Goal: Task Accomplishment & Management: Use online tool/utility

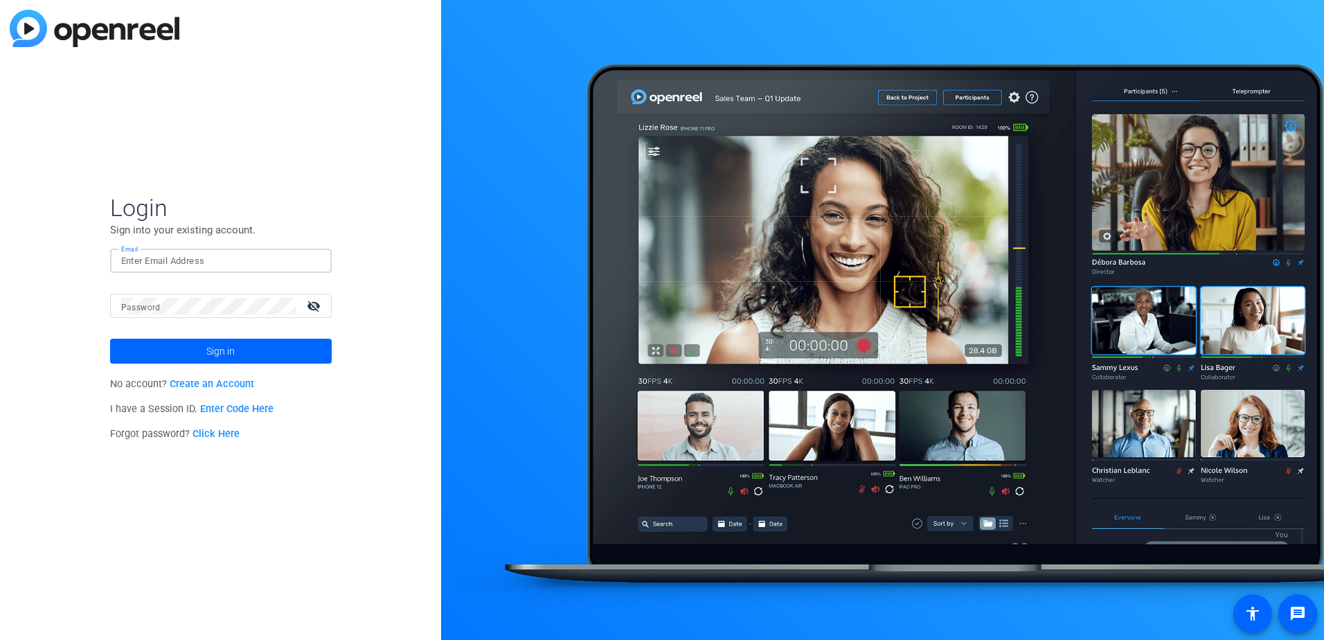
click at [213, 253] on input "Email" at bounding box center [220, 261] width 199 height 17
type input "[EMAIL_ADDRESS][DOMAIN_NAME]"
click at [110, 339] on button "Sign in" at bounding box center [221, 351] width 222 height 25
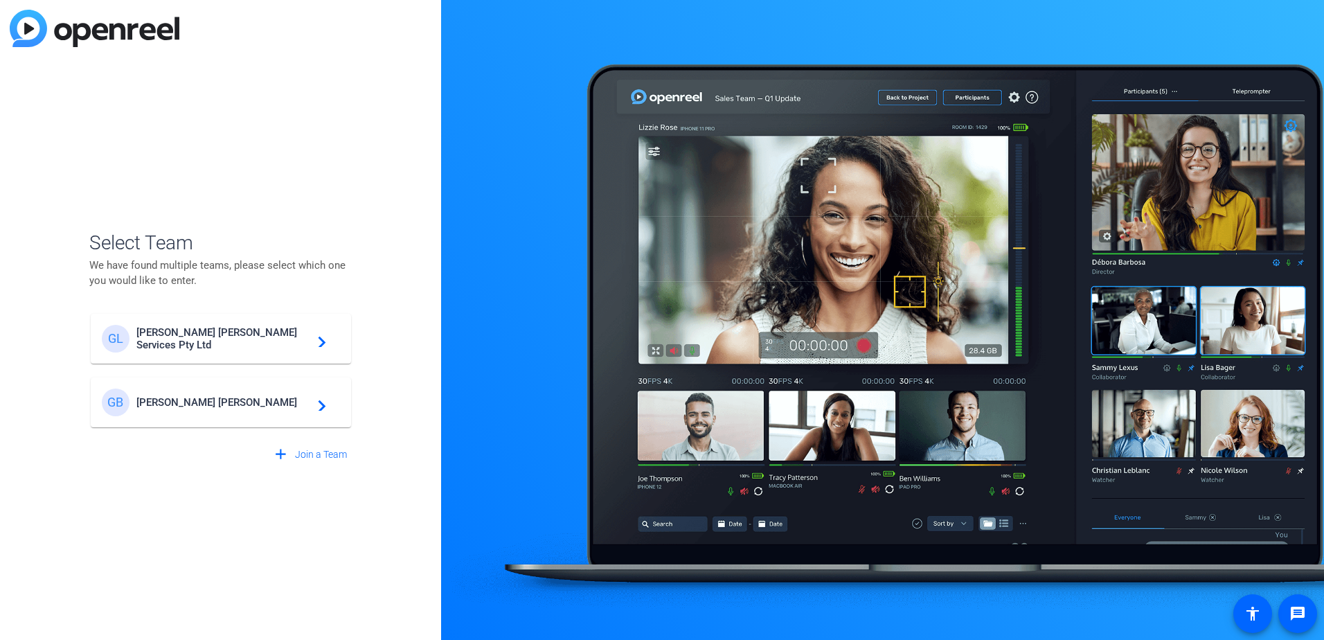
click at [221, 410] on div "GB [PERSON_NAME] [PERSON_NAME] navigate_next" at bounding box center [221, 402] width 238 height 28
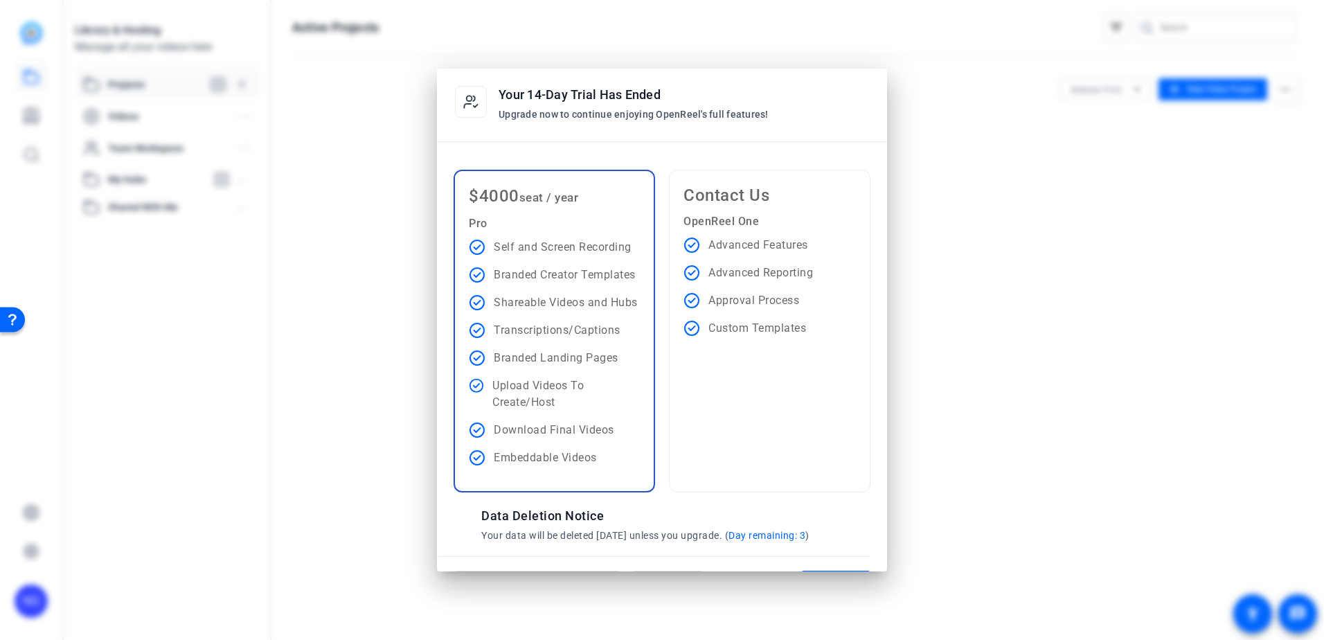
click at [1053, 309] on div at bounding box center [662, 320] width 1324 height 640
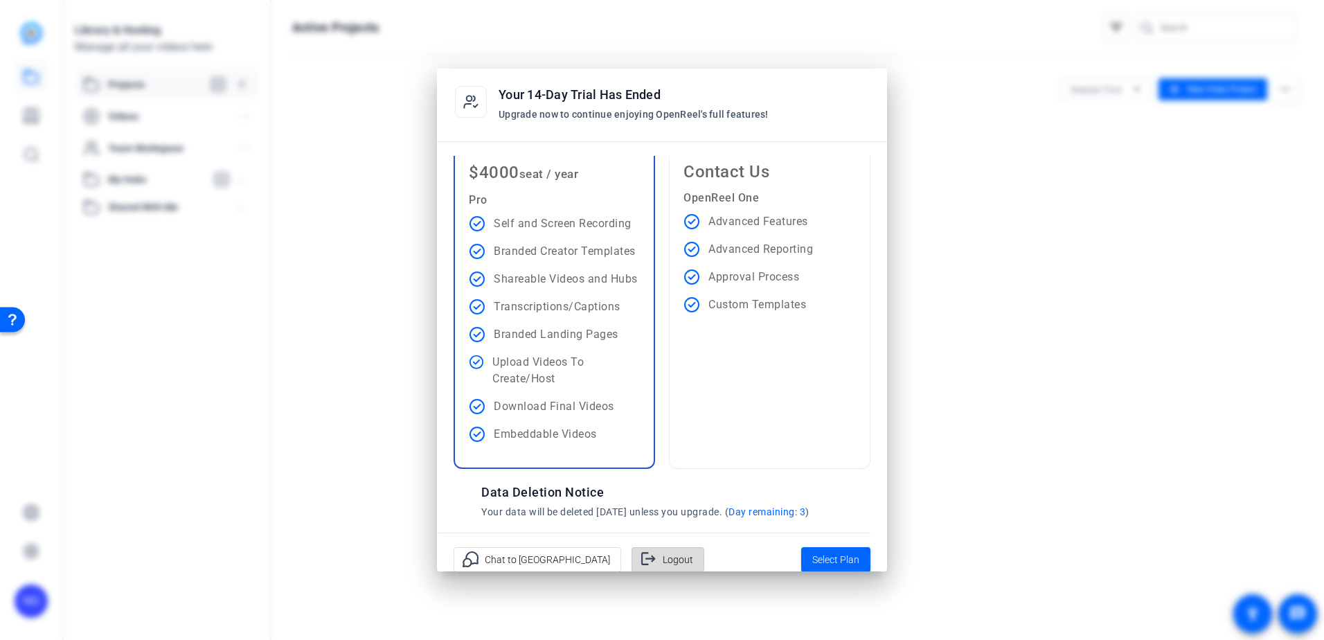
click at [663, 564] on span "Logout" at bounding box center [678, 559] width 30 height 26
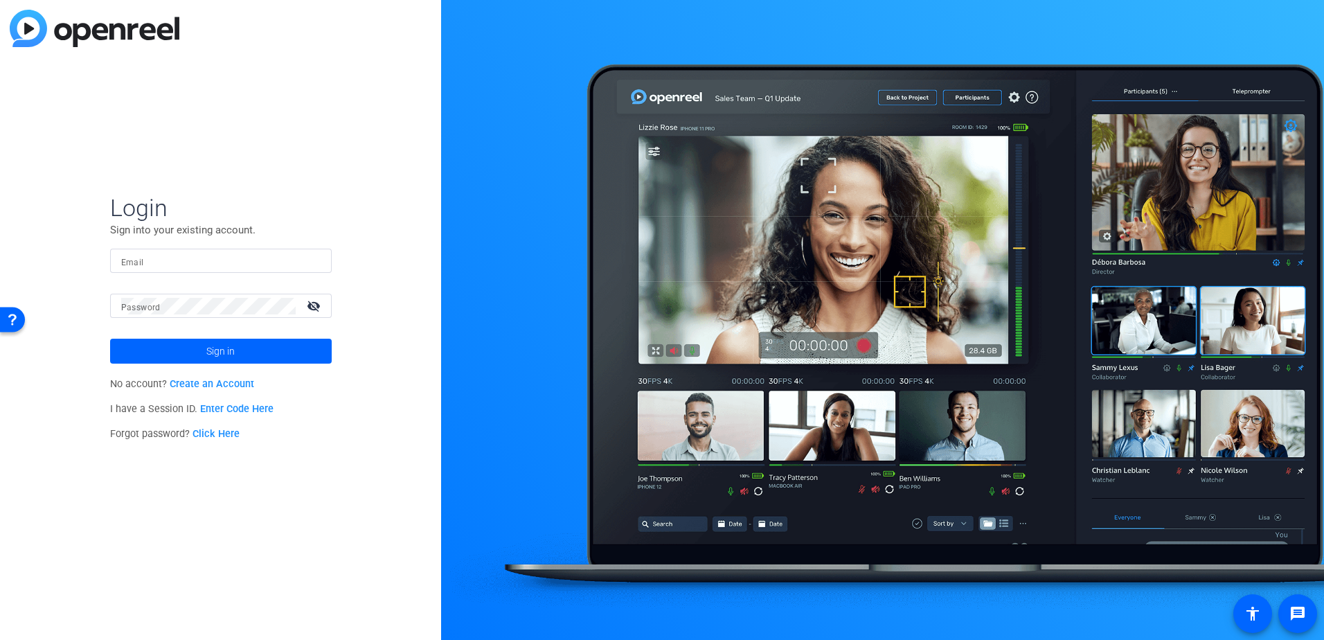
click at [255, 265] on input "Email" at bounding box center [220, 261] width 199 height 17
type input "[EMAIL_ADDRESS][DOMAIN_NAME]"
click at [238, 353] on span at bounding box center [221, 350] width 222 height 33
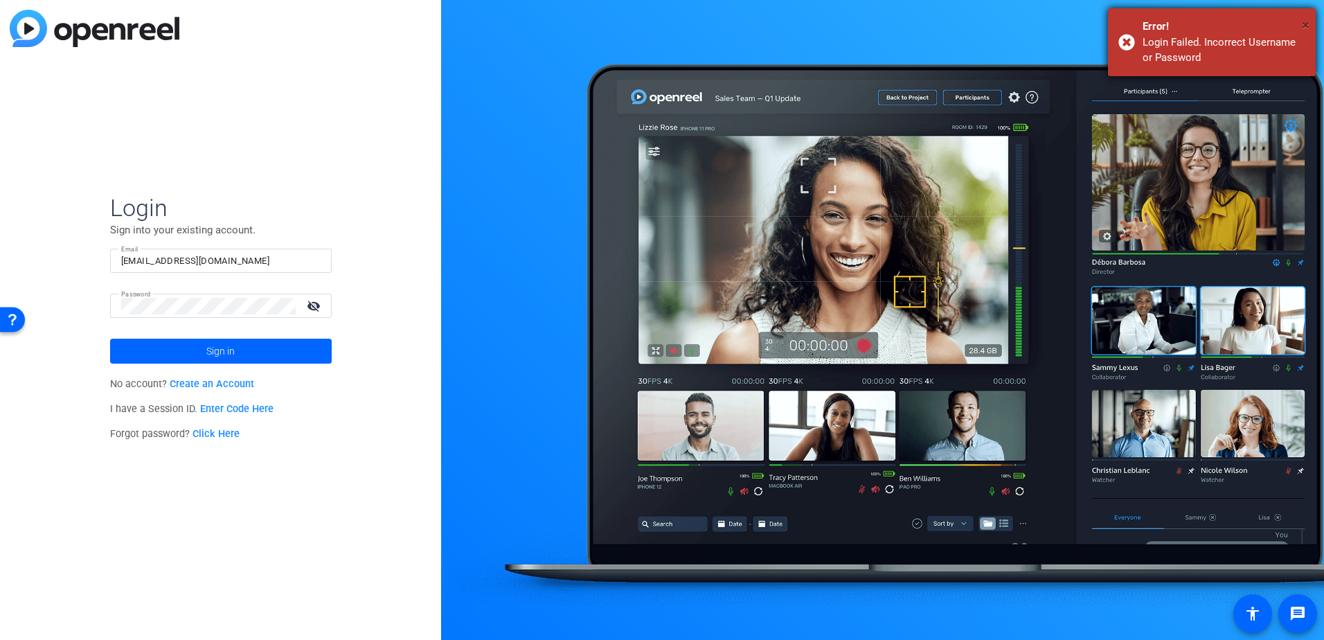
click at [1306, 25] on span "×" at bounding box center [1306, 25] width 8 height 17
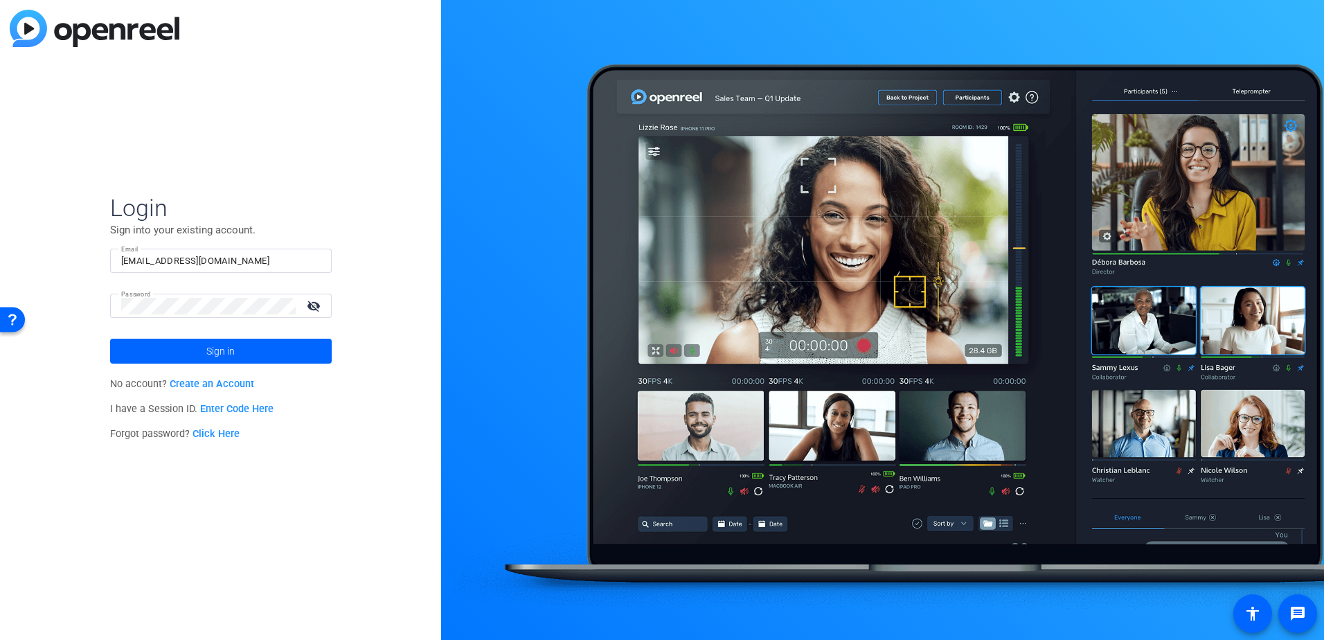
click at [314, 302] on mat-icon "visibility_off" at bounding box center [314, 306] width 33 height 20
click at [244, 348] on span at bounding box center [221, 350] width 222 height 33
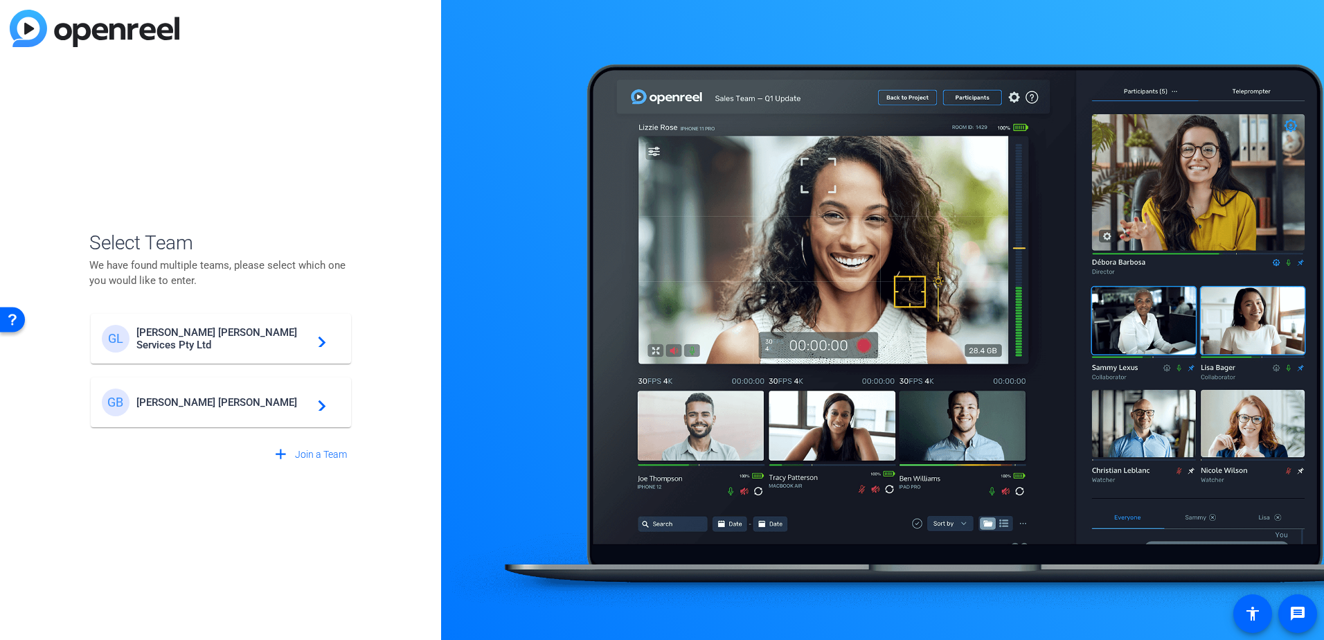
click at [244, 346] on div "[PERSON_NAME] Services Pty Ltd navigate_next" at bounding box center [221, 339] width 238 height 28
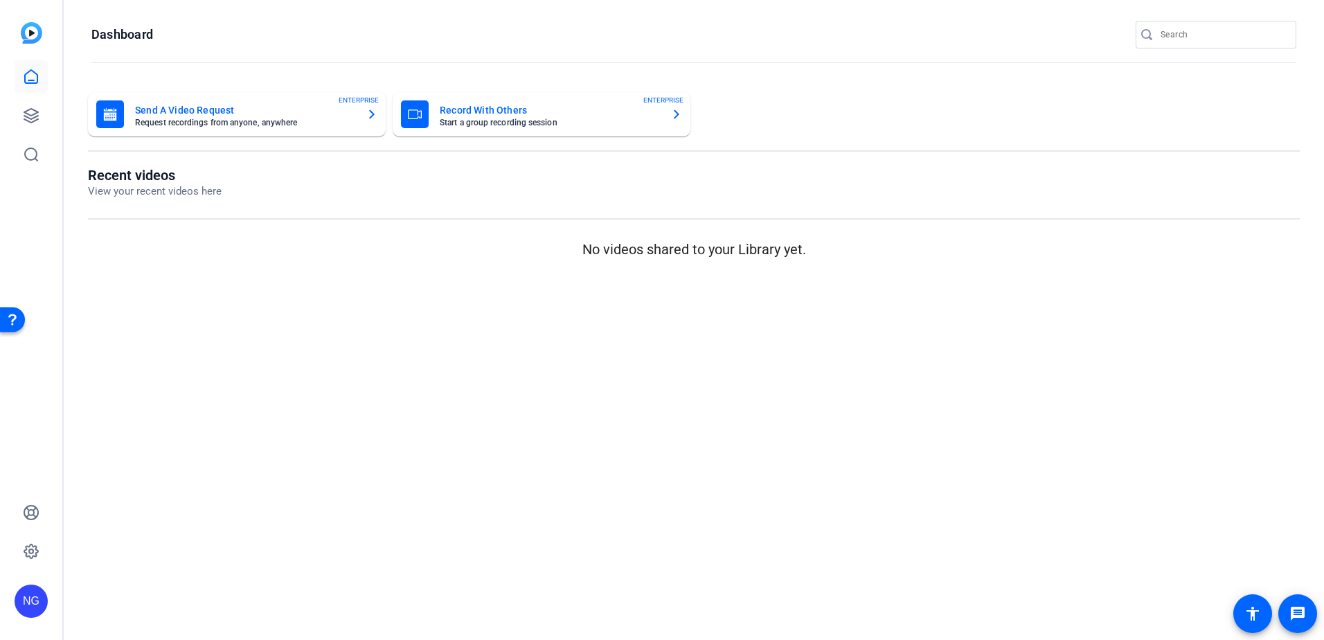
click at [376, 116] on icon "button" at bounding box center [371, 114] width 11 height 17
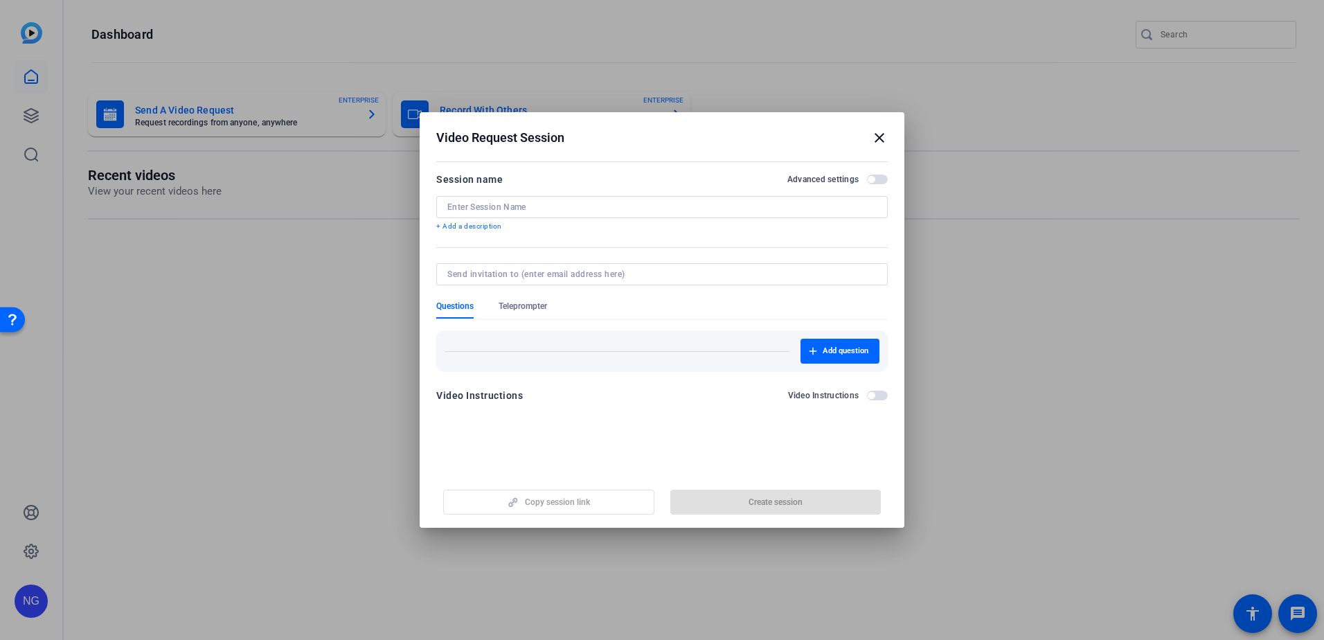
click at [521, 200] on div at bounding box center [661, 207] width 429 height 22
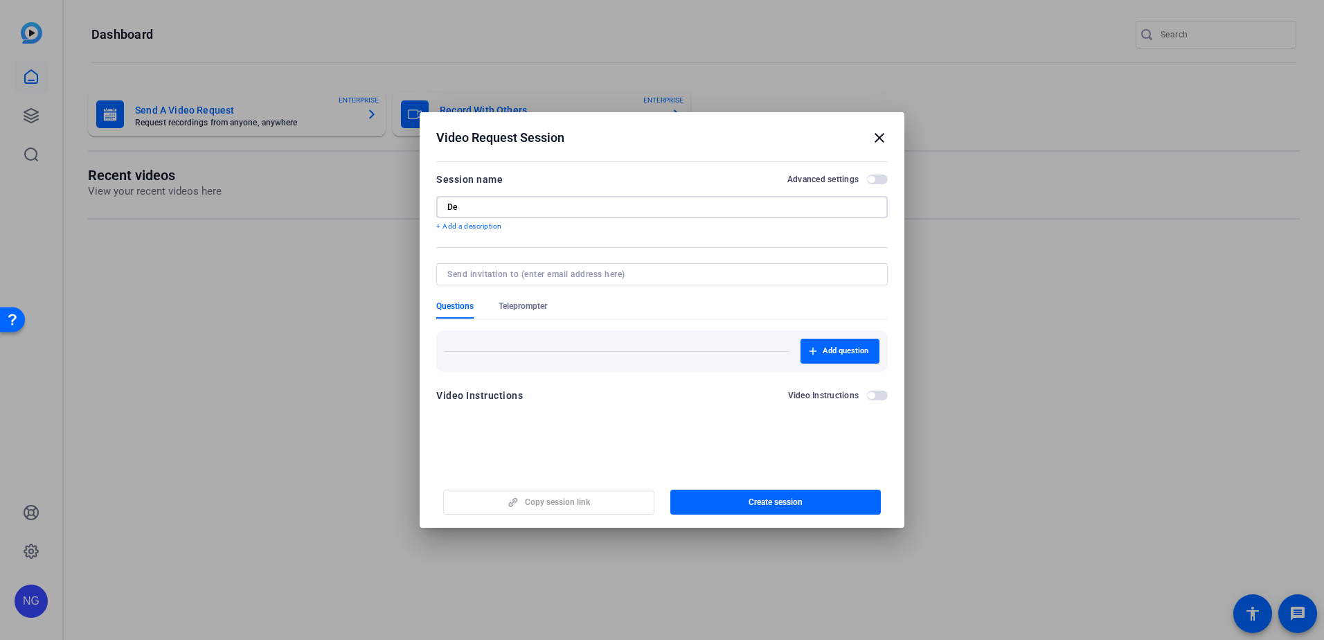
type input "D"
type input "MAP Demo"
click at [575, 271] on input at bounding box center [659, 274] width 424 height 11
type input "[EMAIL_ADDRESS][DOMAIN_NAME]"
click at [637, 337] on div "Add question" at bounding box center [661, 346] width 451 height 52
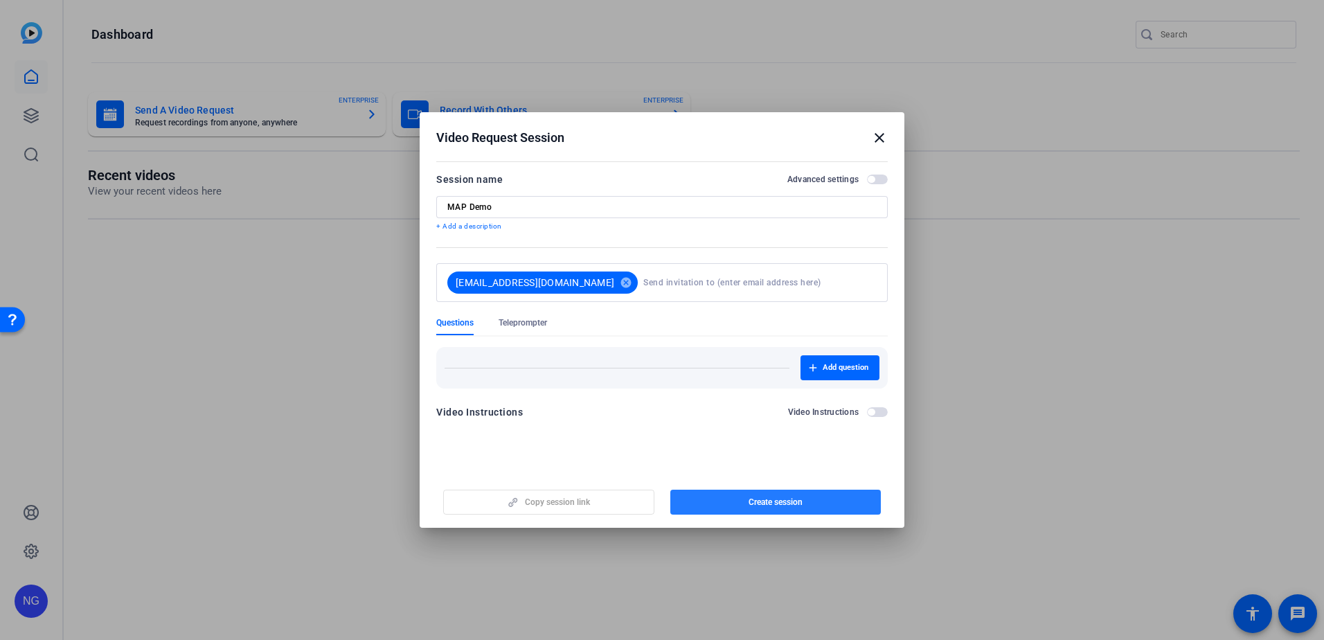
click at [752, 499] on span "Create session" at bounding box center [776, 501] width 54 height 11
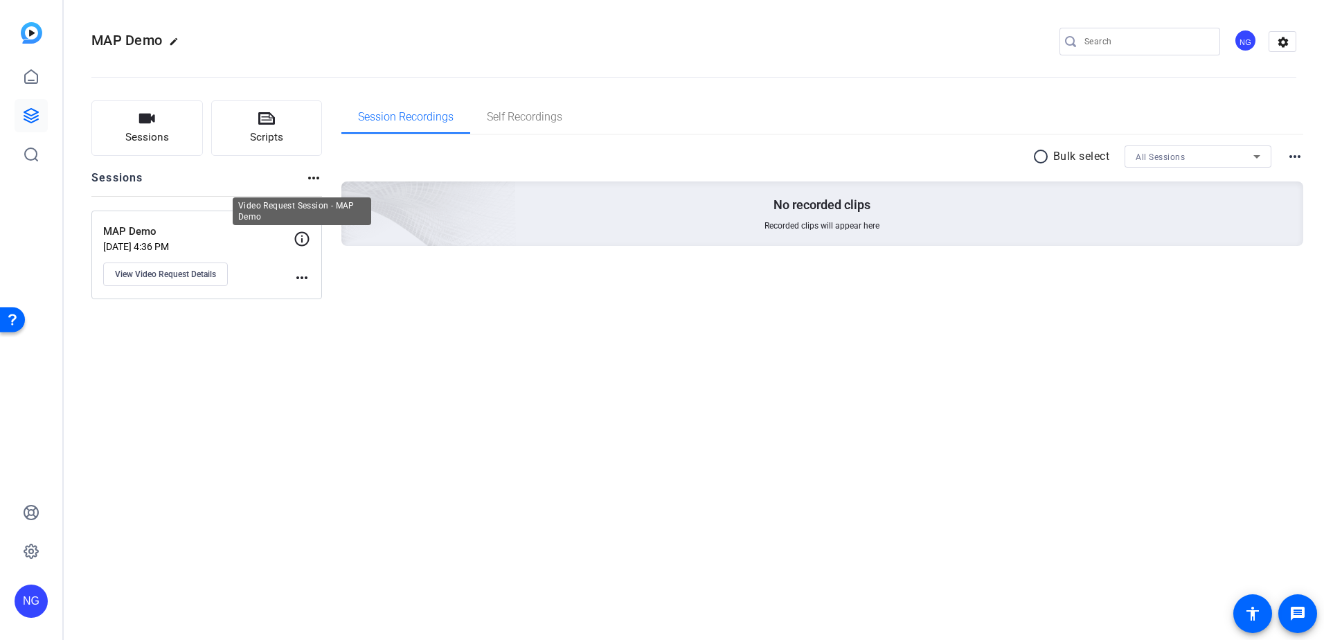
click at [302, 242] on icon at bounding box center [302, 239] width 17 height 17
click at [310, 277] on mat-icon "more_horiz" at bounding box center [302, 277] width 17 height 17
click at [302, 233] on div at bounding box center [662, 320] width 1324 height 640
click at [172, 273] on span "View Video Request Details" at bounding box center [165, 274] width 101 height 11
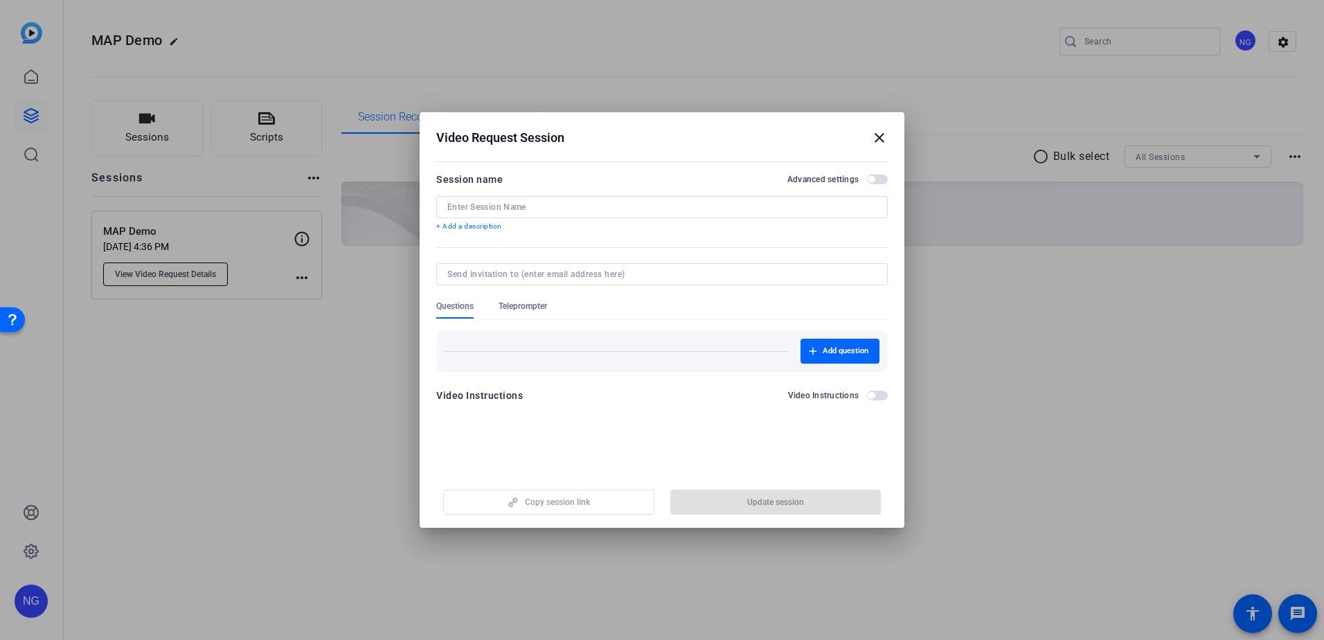
type input "MAP Demo"
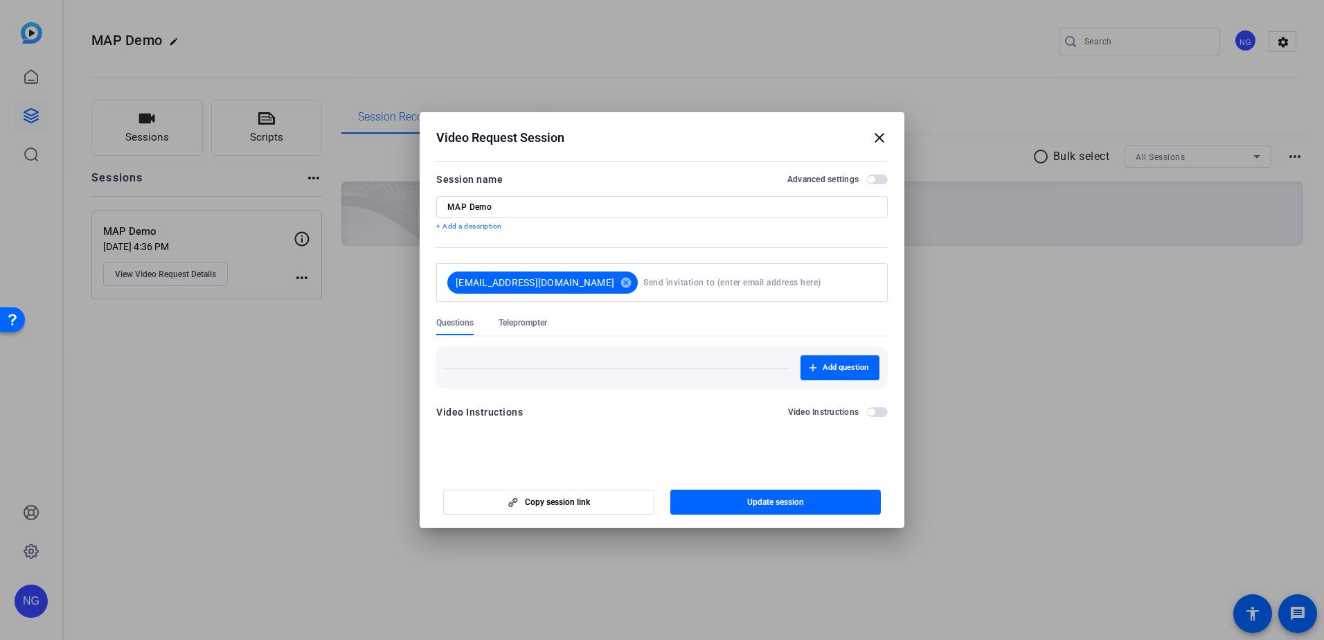
click at [876, 181] on span "button" at bounding box center [877, 180] width 21 height 10
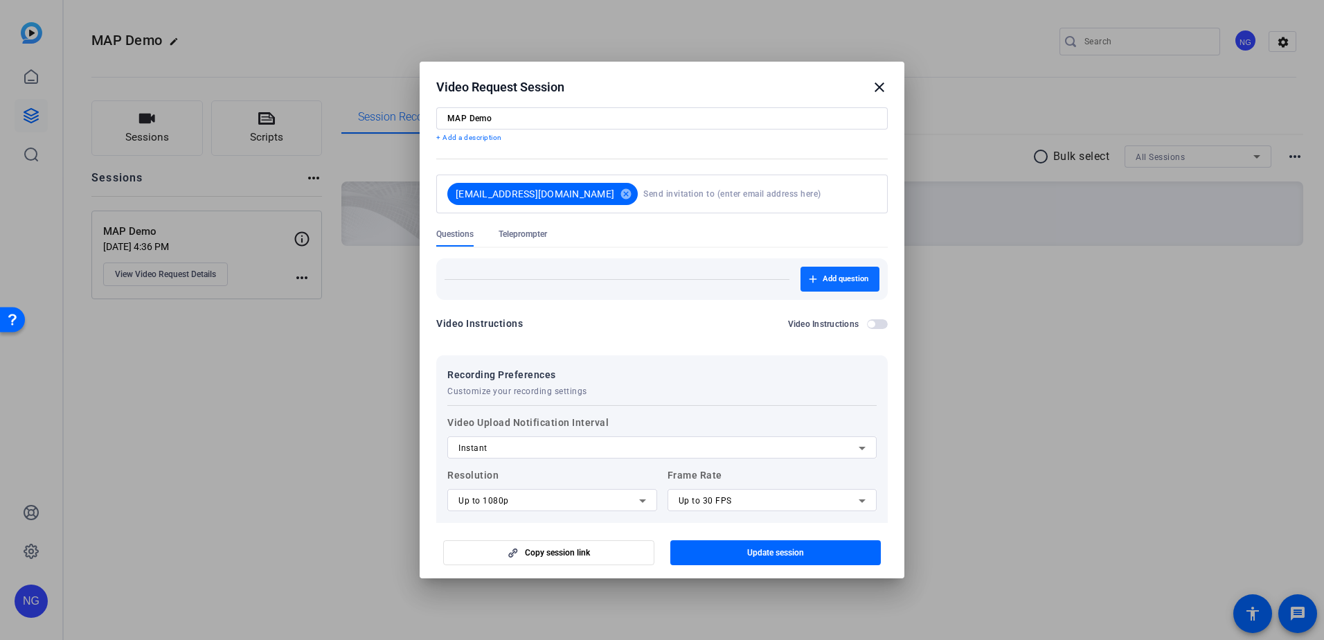
scroll to position [69, 0]
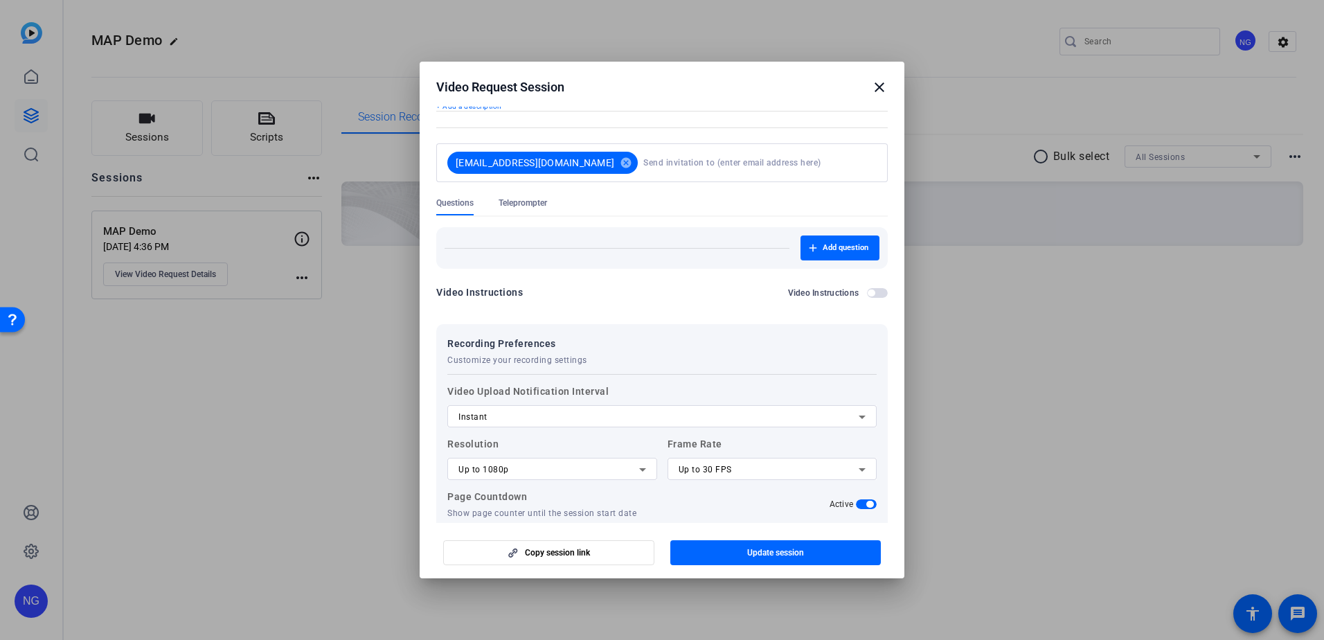
click at [875, 93] on mat-icon "close" at bounding box center [879, 87] width 17 height 17
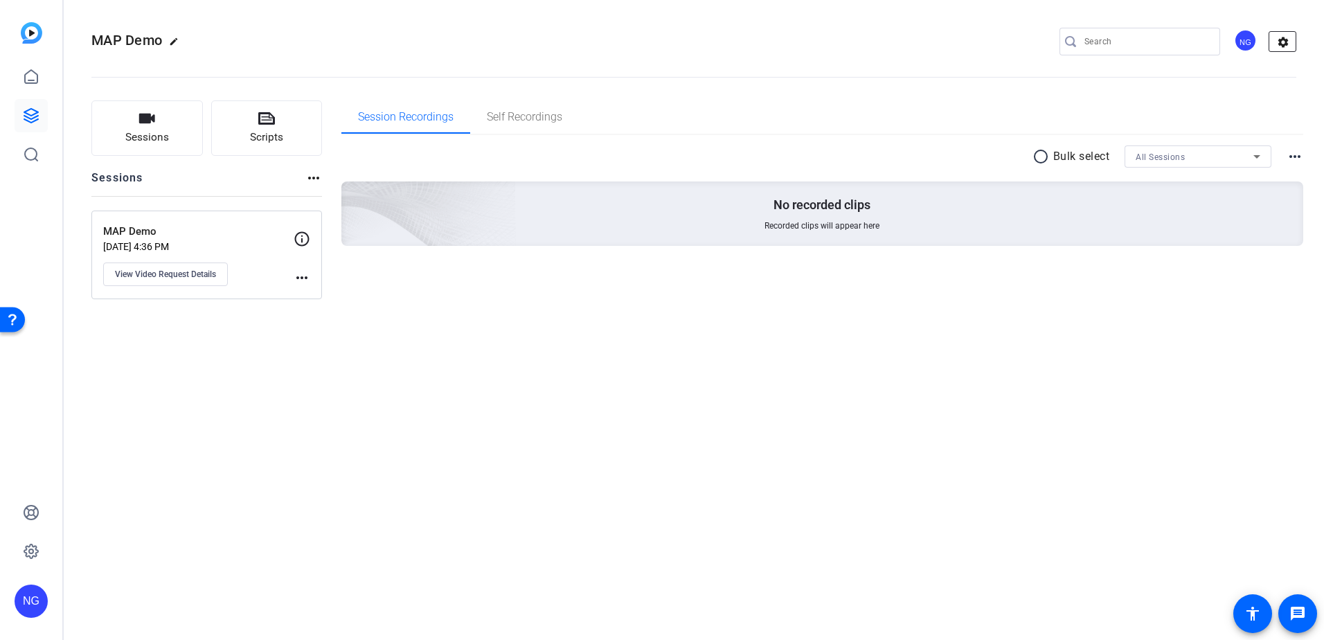
click at [1287, 46] on mat-icon "settings" at bounding box center [1283, 42] width 28 height 21
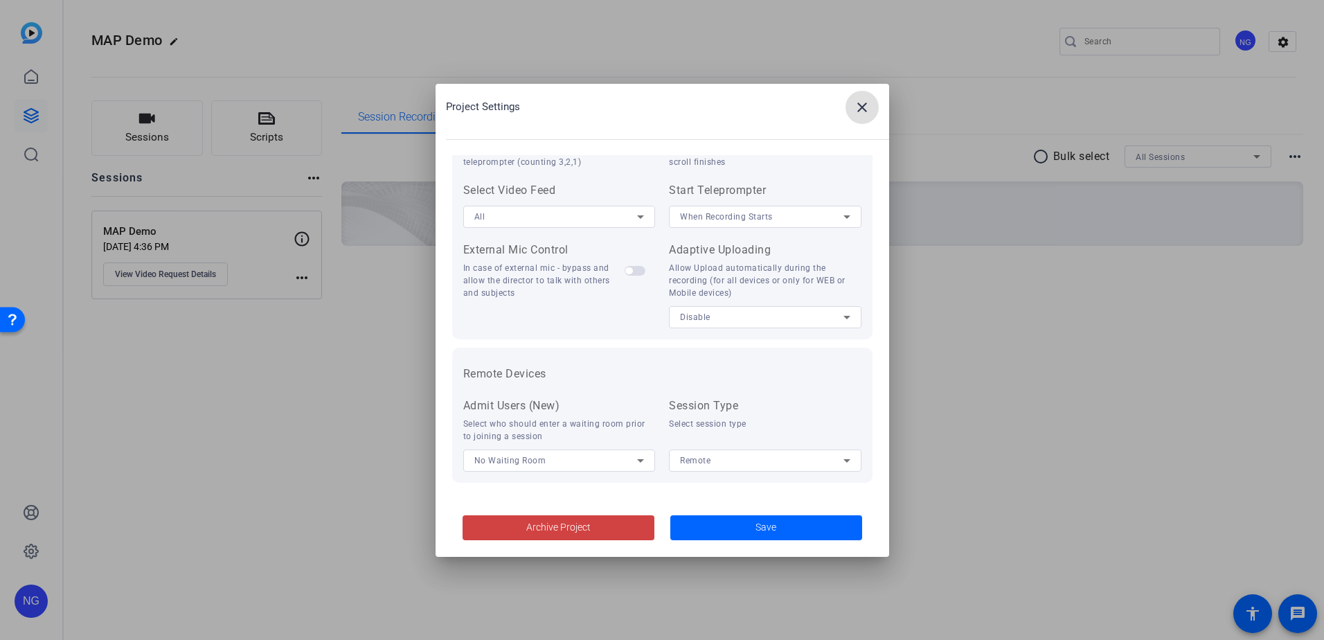
scroll to position [286, 0]
click at [857, 107] on mat-icon "close" at bounding box center [862, 107] width 17 height 17
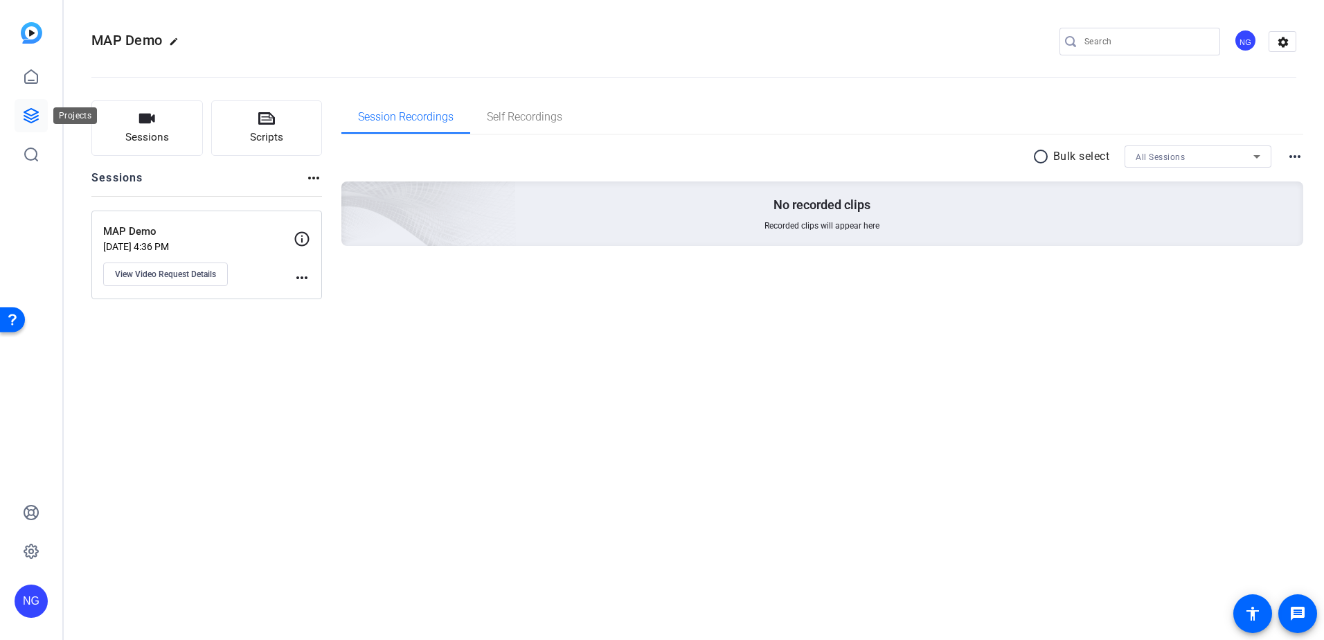
click at [24, 110] on icon at bounding box center [31, 115] width 17 height 17
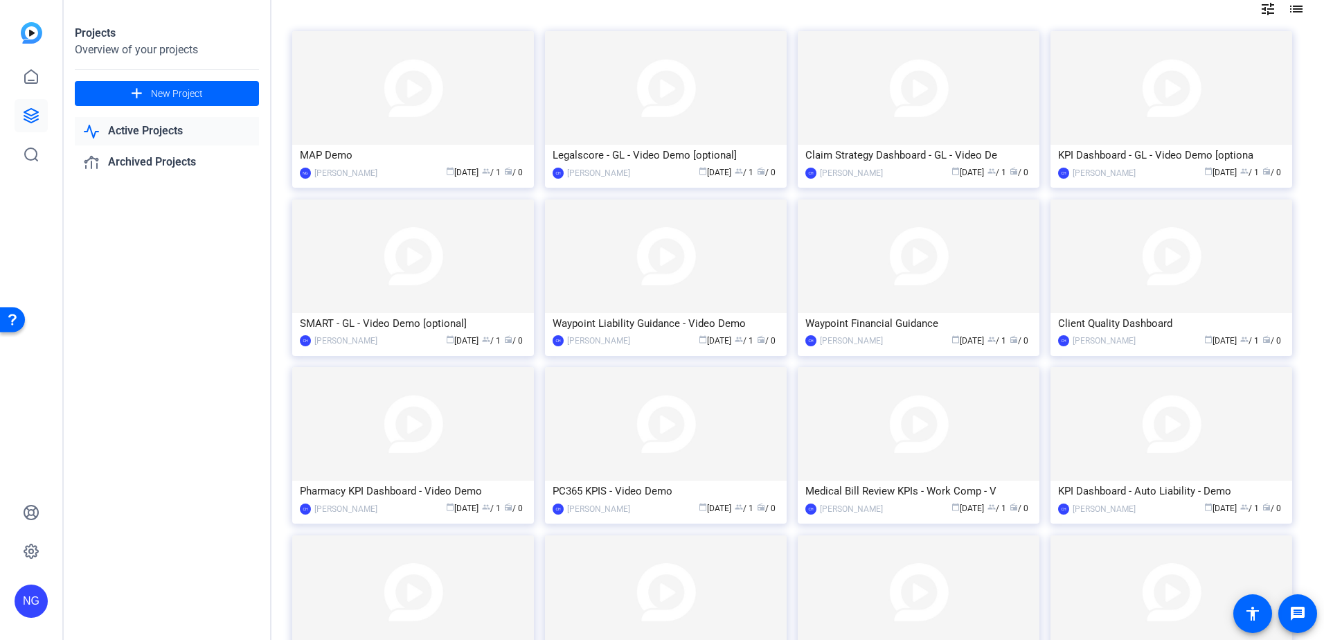
scroll to position [0, 0]
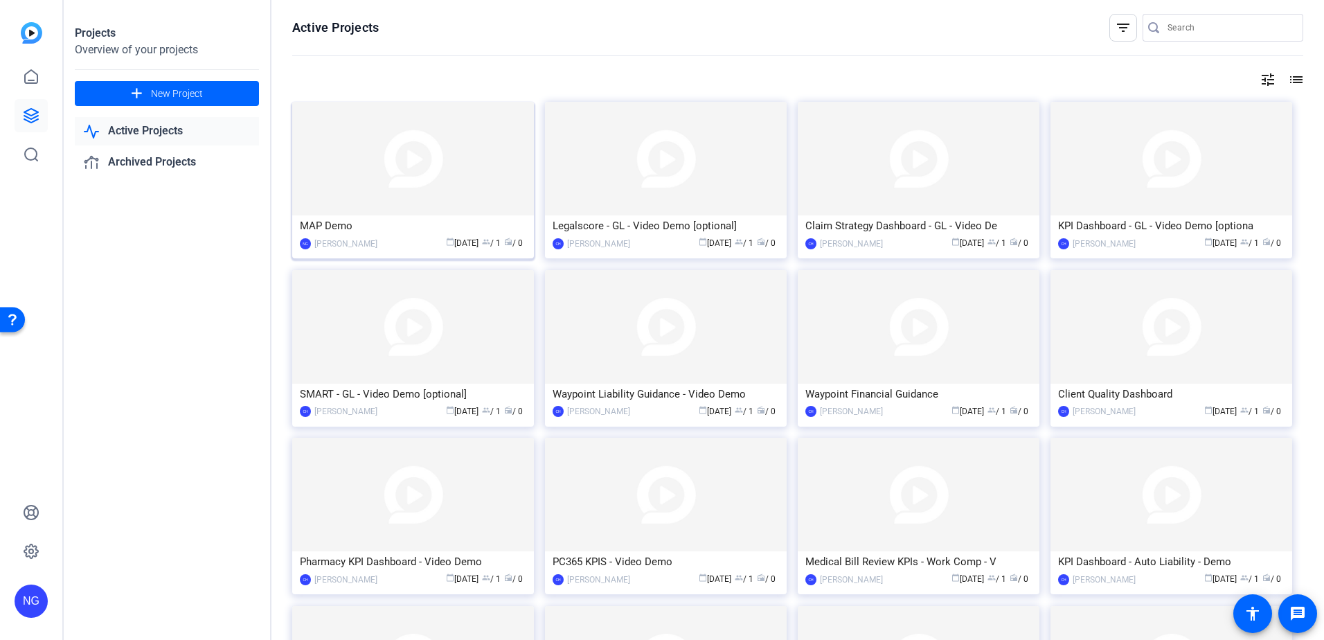
click at [442, 175] on img at bounding box center [413, 159] width 242 height 114
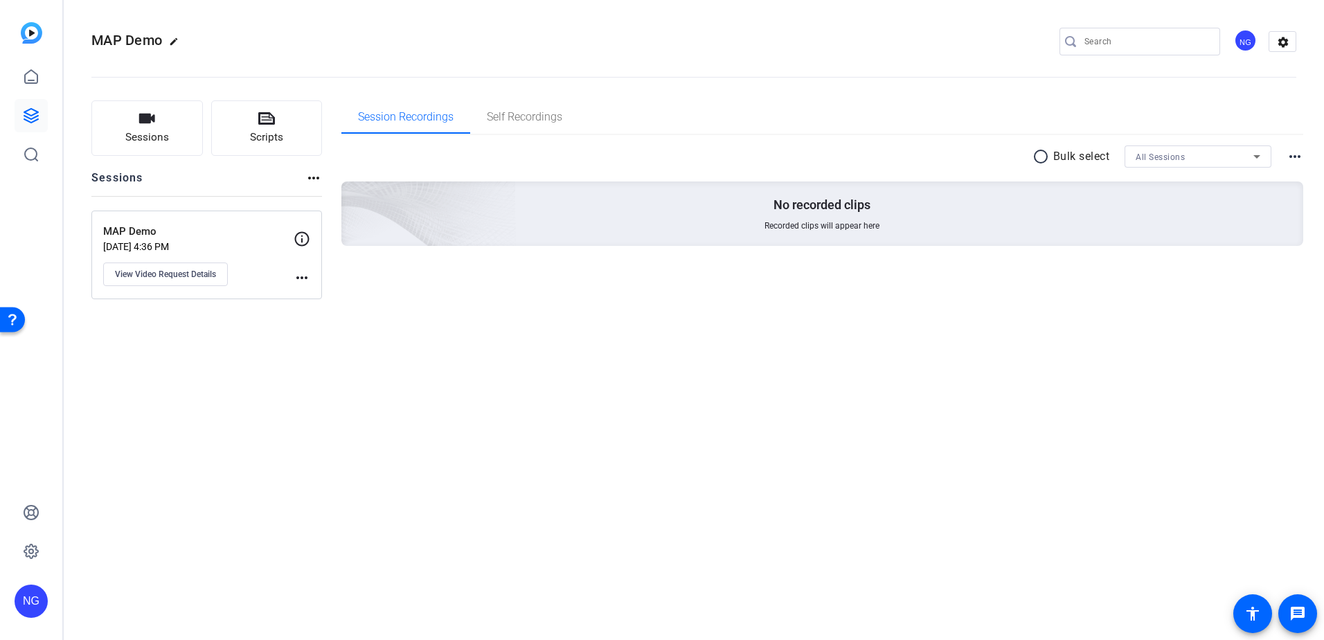
click at [303, 280] on mat-icon "more_horiz" at bounding box center [302, 277] width 17 height 17
click at [303, 241] on div at bounding box center [662, 320] width 1324 height 640
click at [303, 240] on icon at bounding box center [302, 238] width 15 height 15
click at [198, 273] on span "View Video Request Details" at bounding box center [165, 274] width 101 height 11
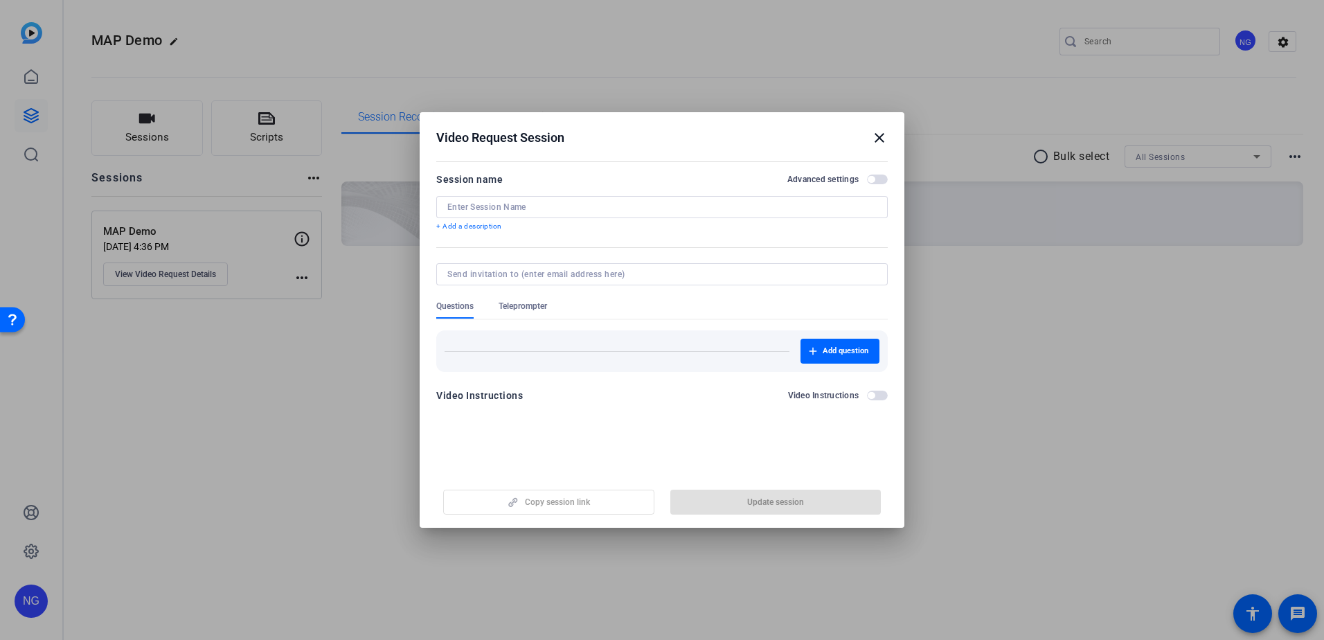
type input "MAP Demo"
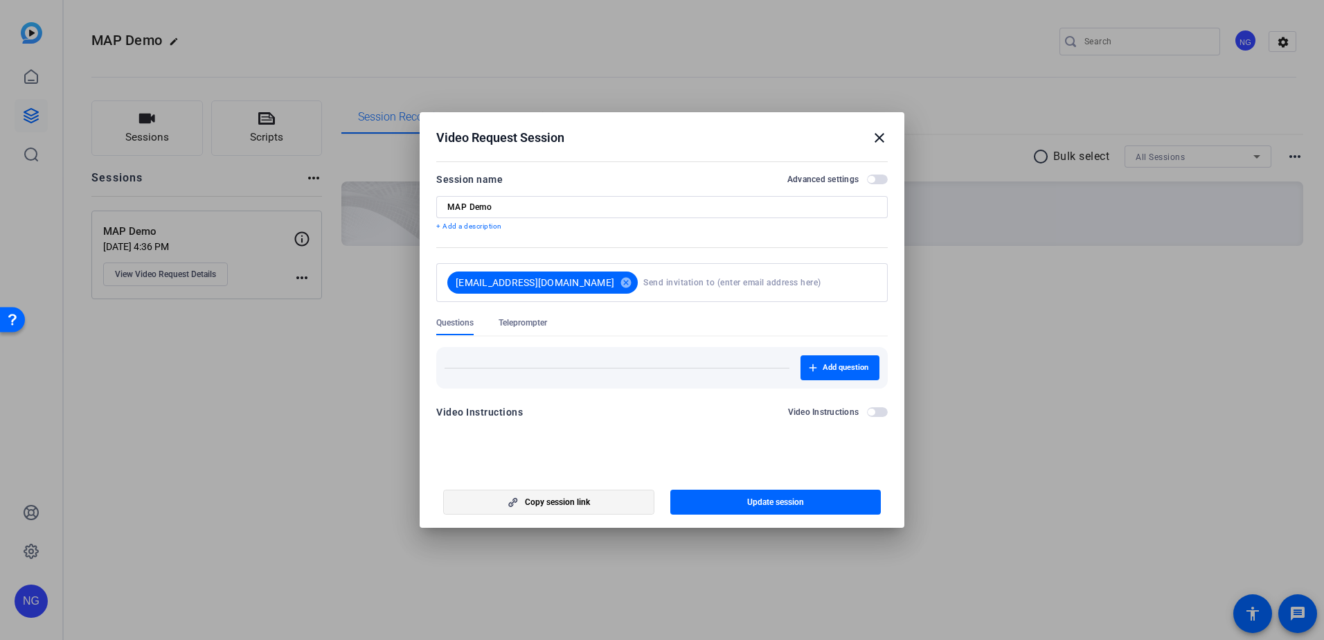
click at [560, 501] on span "Copy session link" at bounding box center [557, 501] width 65 height 11
click at [877, 145] on mat-icon "close" at bounding box center [879, 137] width 17 height 17
